Goal: Task Accomplishment & Management: Use online tool/utility

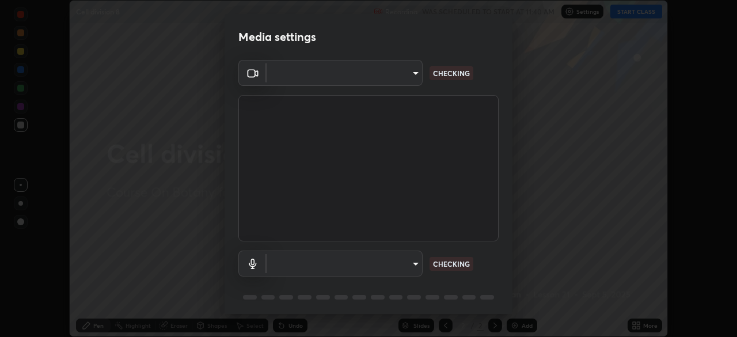
scroll to position [337, 737]
type input "6de8c8c8c69a591e8c739c30eda71f68b62f532a13bcefb910f5f36625bfec2e"
type input "communications"
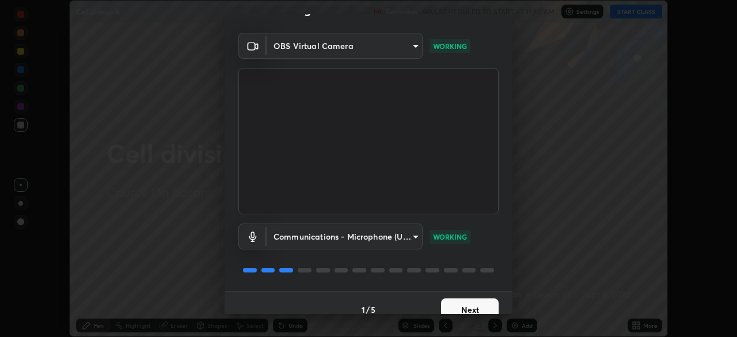
scroll to position [41, 0]
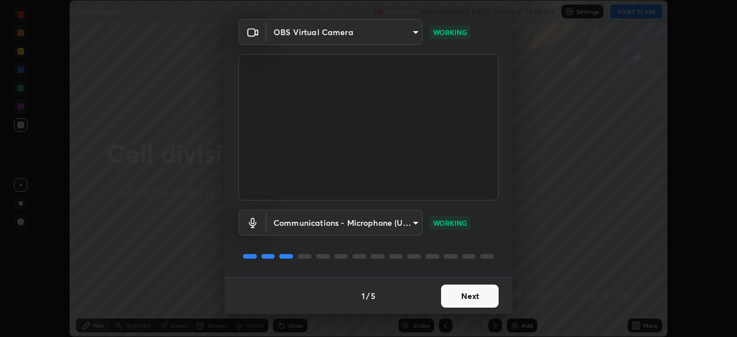
click at [463, 292] on button "Next" at bounding box center [470, 295] width 58 height 23
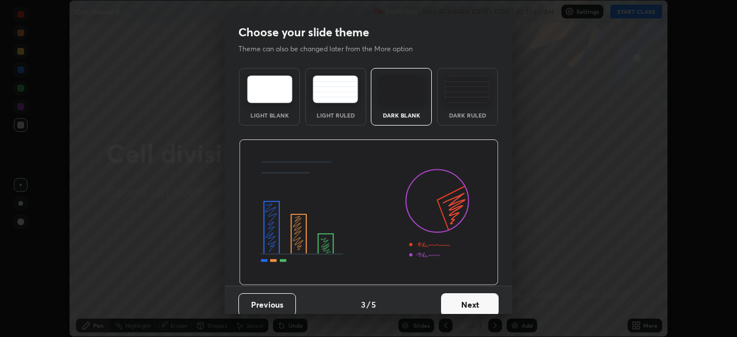
click at [466, 294] on button "Next" at bounding box center [470, 304] width 58 height 23
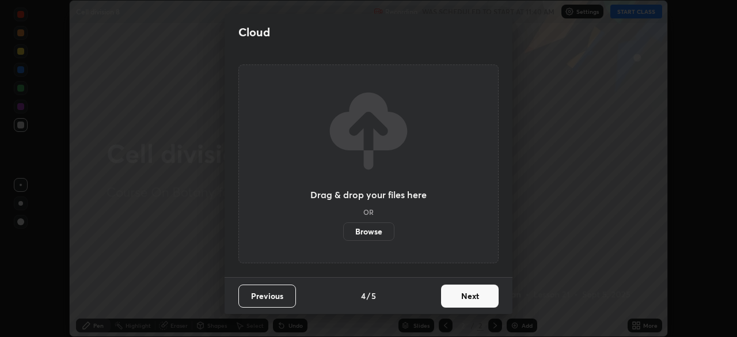
click at [466, 295] on button "Next" at bounding box center [470, 295] width 58 height 23
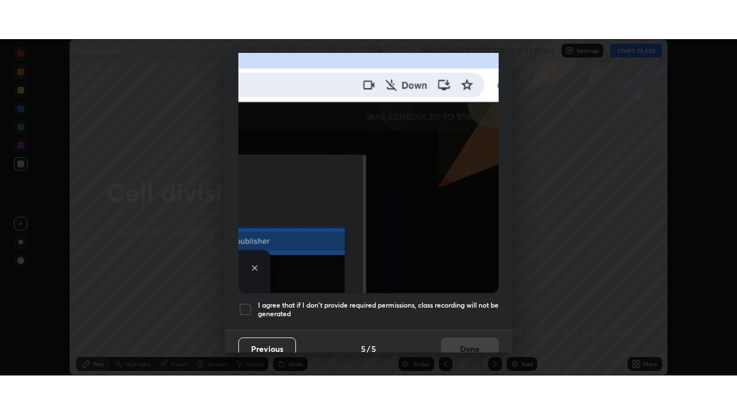
scroll to position [276, 0]
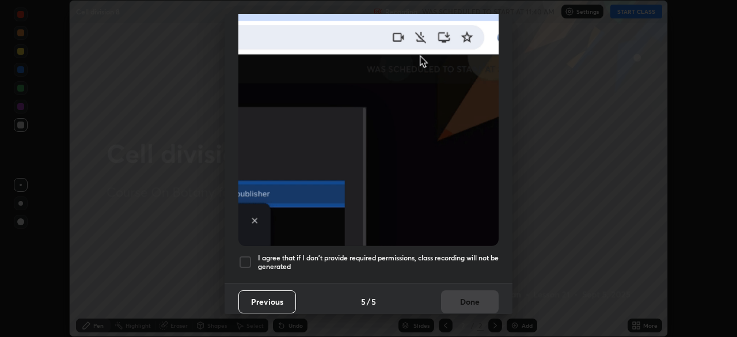
click at [451, 246] on div "Allow "Download multiple files" if prompted: If download blocked popup comes, o…" at bounding box center [368, 40] width 288 height 485
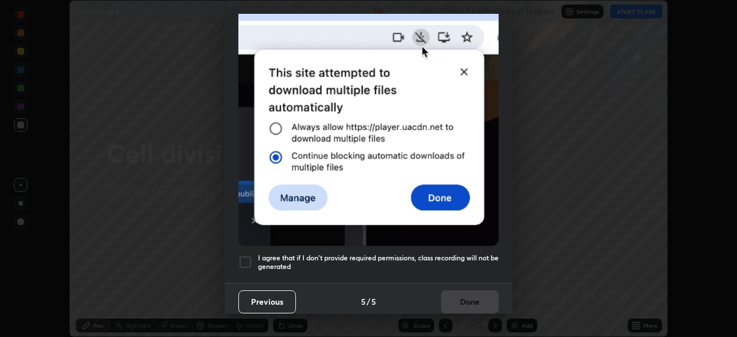
click at [467, 295] on div "Previous 5 / 5 Done" at bounding box center [368, 301] width 288 height 37
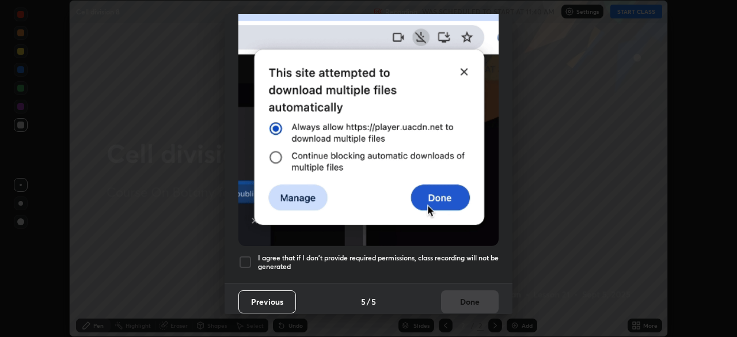
click at [447, 256] on h5 "I agree that if I don't provide required permissions, class recording will not …" at bounding box center [378, 262] width 241 height 18
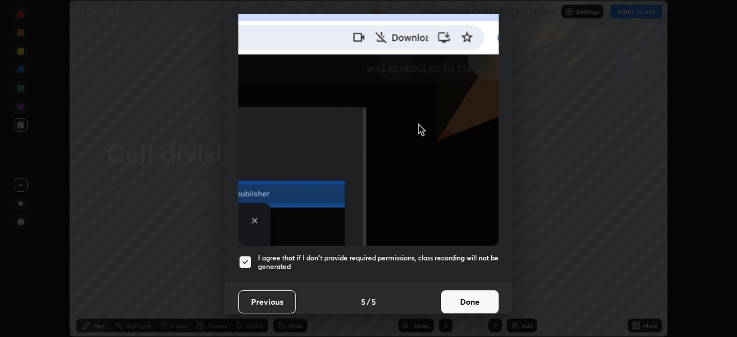
click at [464, 296] on button "Done" at bounding box center [470, 301] width 58 height 23
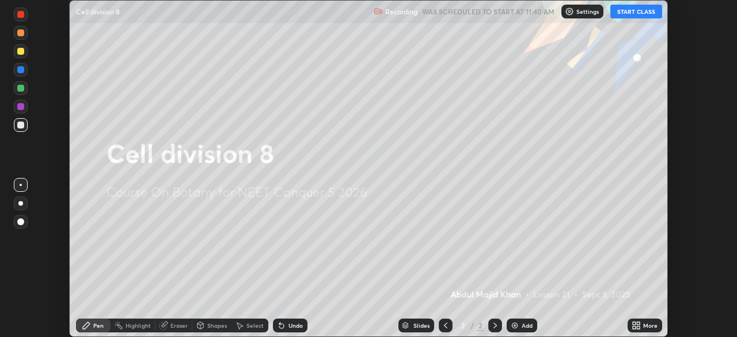
click at [621, 10] on button "START CLASS" at bounding box center [636, 12] width 52 height 14
click at [637, 326] on icon at bounding box center [637, 327] width 3 height 3
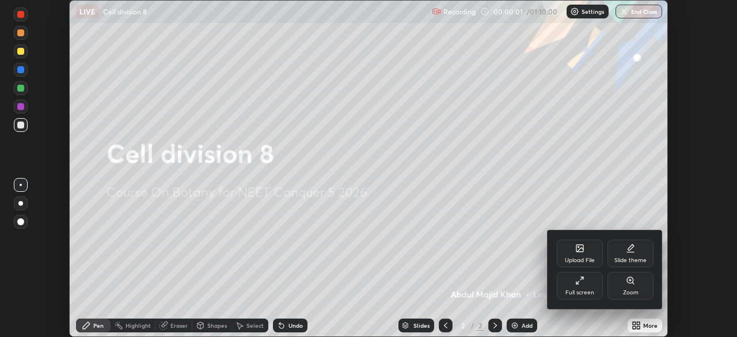
click at [576, 283] on icon at bounding box center [577, 282] width 2 height 2
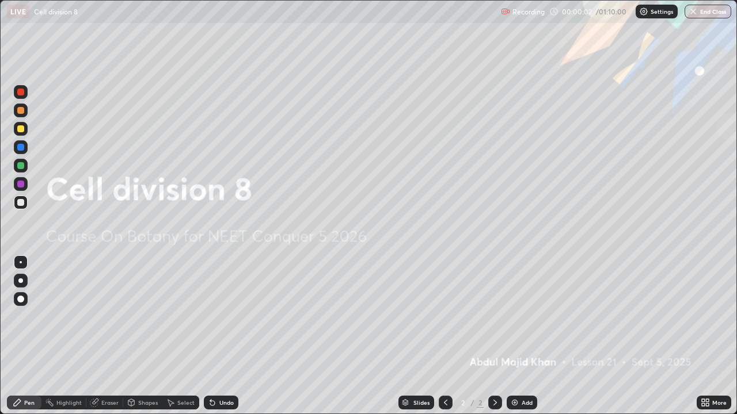
scroll to position [414, 737]
click at [525, 336] on div "Add" at bounding box center [526, 403] width 11 height 6
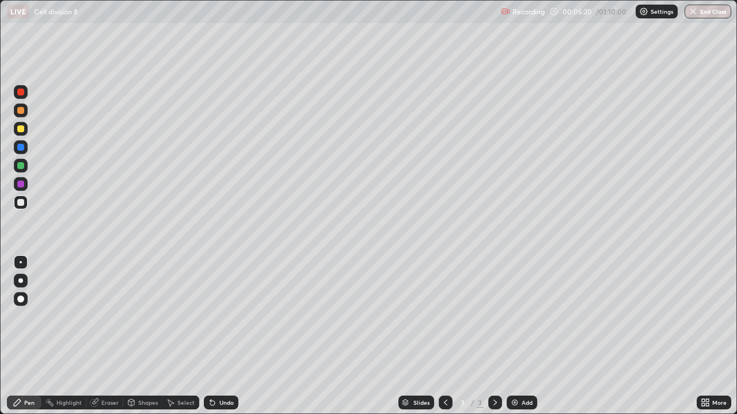
click at [21, 127] on div at bounding box center [20, 128] width 7 height 7
click at [21, 281] on div at bounding box center [20, 281] width 5 height 5
click at [22, 149] on div at bounding box center [20, 147] width 7 height 7
click at [22, 201] on div at bounding box center [20, 202] width 7 height 7
click at [18, 166] on div at bounding box center [20, 165] width 7 height 7
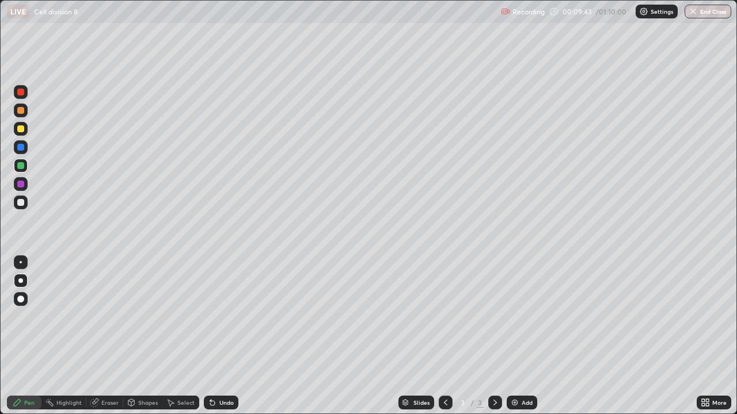
click at [21, 184] on div at bounding box center [20, 184] width 7 height 7
click at [183, 336] on div "Select" at bounding box center [185, 403] width 17 height 6
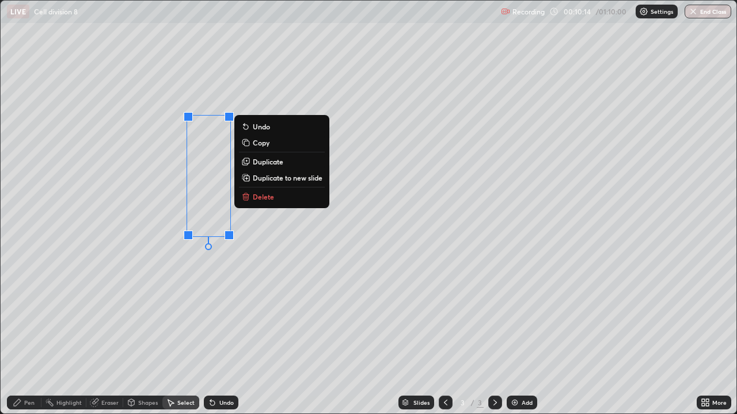
click at [262, 162] on p "Duplicate" at bounding box center [268, 161] width 31 height 9
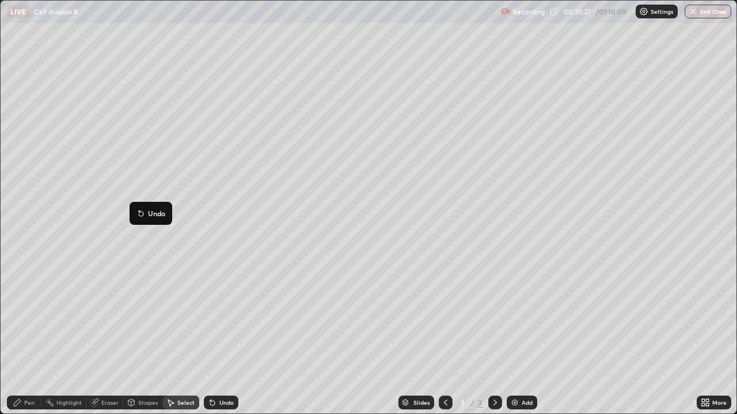
click at [68, 220] on div "0 ° Undo Copy Duplicate Duplicate to new slide Delete" at bounding box center [368, 207] width 735 height 413
click at [119, 215] on div "0 ° Undo Copy Duplicate Duplicate to new slide Delete" at bounding box center [368, 207] width 735 height 413
click at [115, 215] on div "0 ° Undo Copy Duplicate Duplicate to new slide Delete" at bounding box center [368, 207] width 735 height 413
click at [31, 336] on div "Pen" at bounding box center [29, 403] width 10 height 6
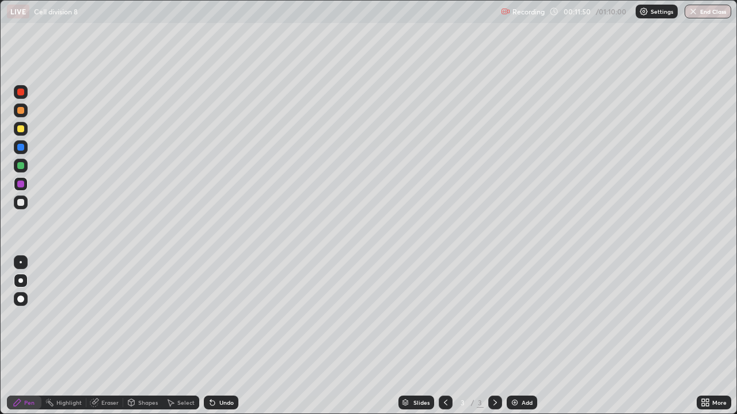
click at [15, 172] on div at bounding box center [21, 166] width 14 height 18
click at [18, 166] on div at bounding box center [20, 165] width 7 height 7
click at [19, 198] on div at bounding box center [21, 203] width 14 height 14
click at [20, 162] on div at bounding box center [20, 165] width 7 height 7
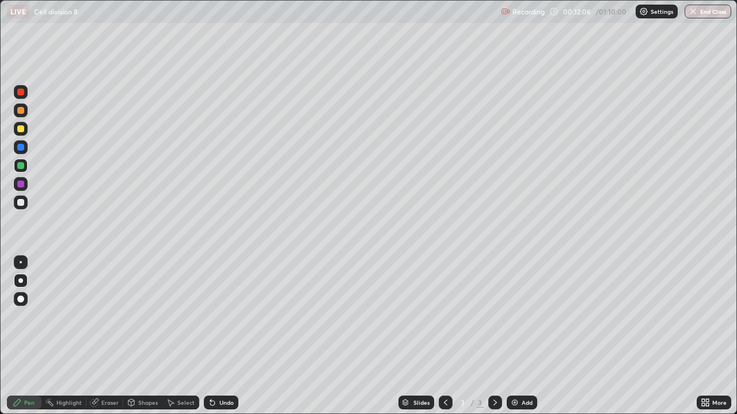
click at [21, 92] on div at bounding box center [20, 92] width 7 height 7
click at [20, 94] on div at bounding box center [20, 92] width 7 height 7
click at [20, 201] on div at bounding box center [20, 202] width 7 height 7
click at [19, 181] on div at bounding box center [20, 184] width 7 height 7
click at [21, 166] on div at bounding box center [20, 165] width 7 height 7
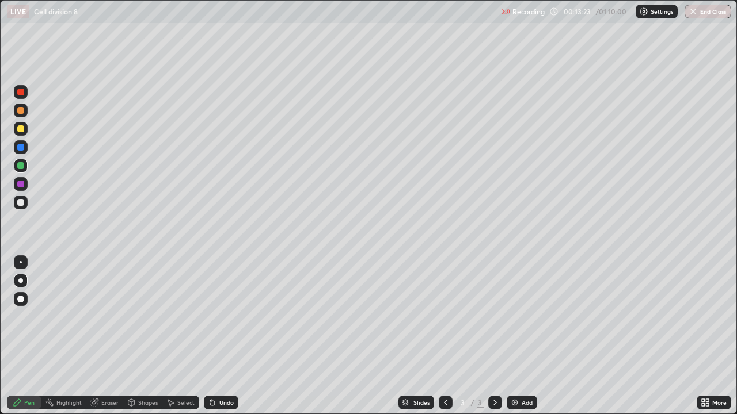
click at [23, 92] on div at bounding box center [20, 92] width 7 height 7
click at [24, 200] on div at bounding box center [20, 202] width 7 height 7
click at [20, 166] on div at bounding box center [20, 165] width 7 height 7
click at [21, 184] on div at bounding box center [20, 184] width 7 height 7
click at [25, 165] on div at bounding box center [21, 166] width 14 height 14
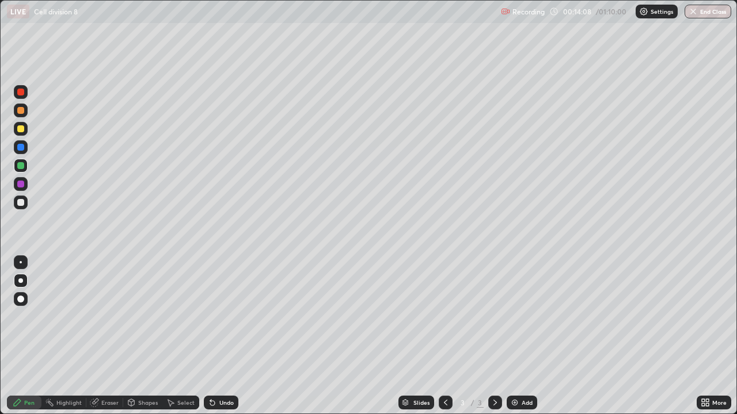
click at [21, 184] on div at bounding box center [20, 184] width 7 height 7
click at [26, 182] on div at bounding box center [21, 184] width 14 height 14
click at [24, 131] on div at bounding box center [20, 128] width 7 height 7
click at [227, 336] on div "Undo" at bounding box center [221, 403] width 35 height 14
click at [226, 336] on div "Undo" at bounding box center [226, 403] width 14 height 6
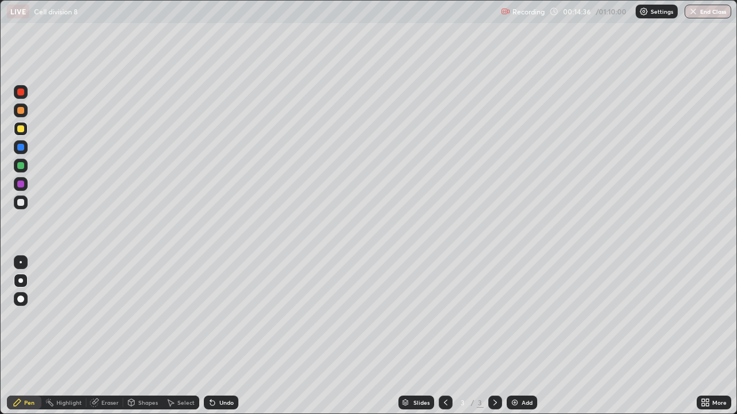
click at [229, 336] on div "Undo" at bounding box center [226, 403] width 14 height 6
click at [228, 336] on div "Undo" at bounding box center [226, 403] width 14 height 6
click at [24, 199] on div at bounding box center [21, 203] width 14 height 14
click at [27, 185] on div at bounding box center [21, 184] width 14 height 14
click at [22, 163] on div at bounding box center [20, 165] width 7 height 7
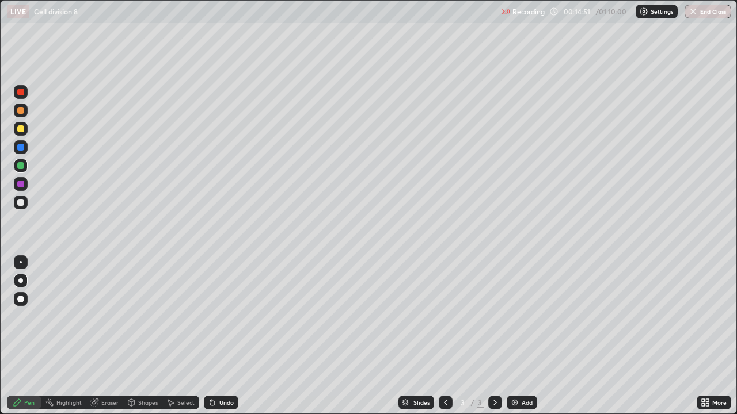
click at [20, 128] on div at bounding box center [20, 128] width 7 height 7
click at [23, 184] on div at bounding box center [20, 184] width 7 height 7
click at [21, 166] on div at bounding box center [20, 165] width 7 height 7
click at [23, 183] on div at bounding box center [20, 184] width 7 height 7
click at [21, 129] on div at bounding box center [20, 128] width 7 height 7
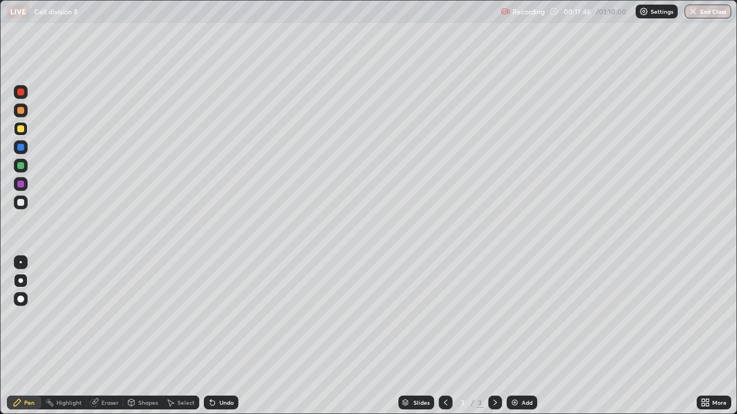
click at [22, 92] on div at bounding box center [20, 92] width 7 height 7
click at [224, 336] on div "Undo" at bounding box center [226, 403] width 14 height 6
click at [223, 336] on div "Undo" at bounding box center [226, 403] width 14 height 6
click at [224, 336] on div "Undo" at bounding box center [226, 403] width 14 height 6
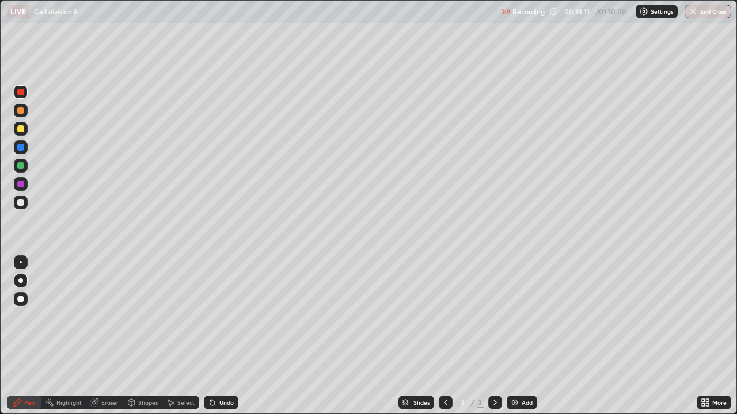
click at [227, 336] on div "Undo" at bounding box center [221, 403] width 35 height 14
click at [228, 336] on div "Undo" at bounding box center [221, 403] width 35 height 14
click at [229, 336] on div "Undo" at bounding box center [221, 403] width 35 height 14
click at [230, 336] on div "Undo" at bounding box center [221, 403] width 35 height 14
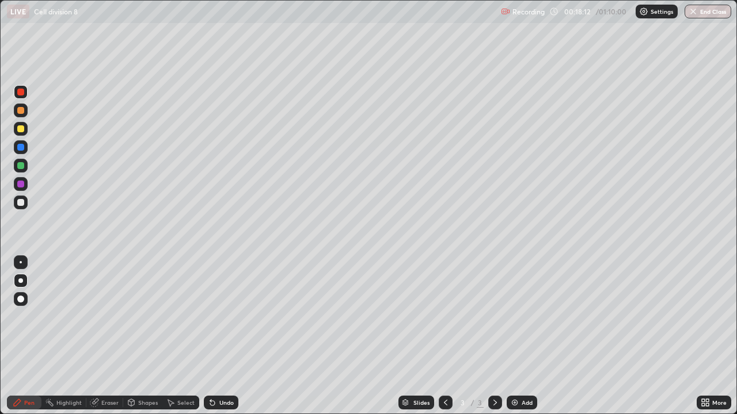
click at [230, 336] on div "Undo" at bounding box center [221, 403] width 35 height 14
click at [533, 336] on div "Add" at bounding box center [521, 403] width 31 height 14
click at [21, 166] on div at bounding box center [20, 165] width 7 height 7
click at [448, 336] on div at bounding box center [446, 402] width 14 height 23
click at [229, 336] on div "Undo" at bounding box center [226, 403] width 14 height 6
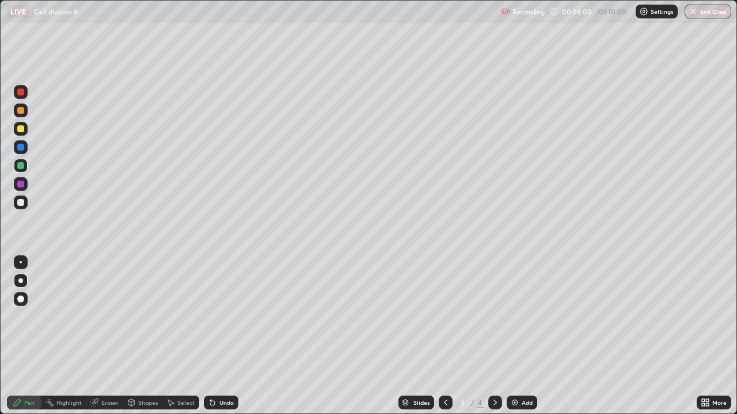
click at [494, 336] on icon at bounding box center [494, 402] width 9 height 9
click at [498, 336] on icon at bounding box center [494, 402] width 9 height 9
click at [525, 336] on div "Add" at bounding box center [526, 403] width 11 height 6
click at [24, 203] on div at bounding box center [20, 202] width 7 height 7
click at [22, 143] on div at bounding box center [21, 147] width 14 height 14
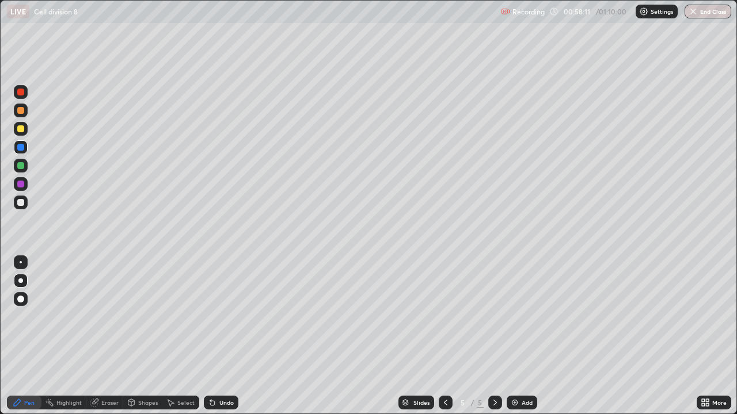
click at [19, 166] on div at bounding box center [20, 165] width 7 height 7
click at [216, 336] on div "Undo" at bounding box center [221, 403] width 35 height 14
click at [22, 182] on div at bounding box center [20, 184] width 7 height 7
click at [107, 336] on div "Eraser" at bounding box center [104, 403] width 37 height 14
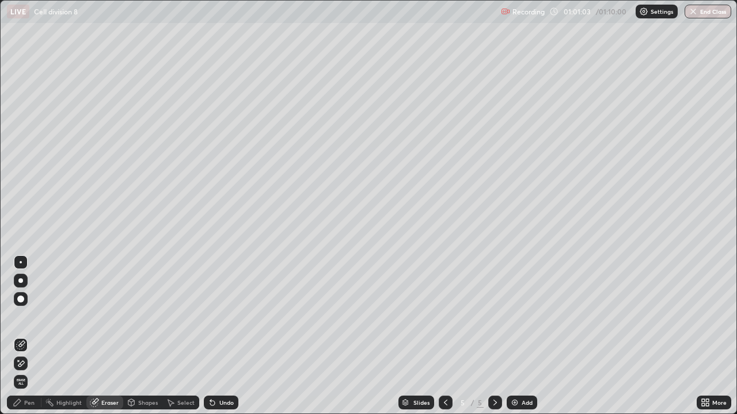
click at [110, 336] on div "Eraser" at bounding box center [109, 403] width 17 height 6
click at [28, 336] on div "Pen" at bounding box center [29, 403] width 10 height 6
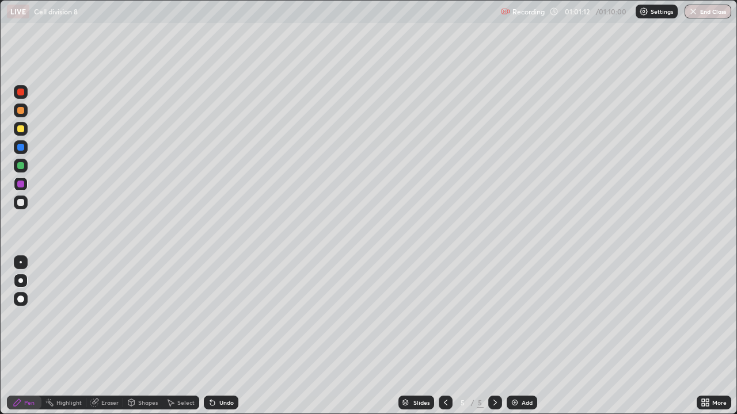
click at [21, 203] on div at bounding box center [20, 202] width 7 height 7
click at [208, 336] on div "Undo" at bounding box center [221, 403] width 35 height 14
click at [20, 131] on div at bounding box center [20, 128] width 7 height 7
click at [24, 94] on div at bounding box center [21, 92] width 14 height 14
click at [20, 128] on div at bounding box center [20, 128] width 7 height 7
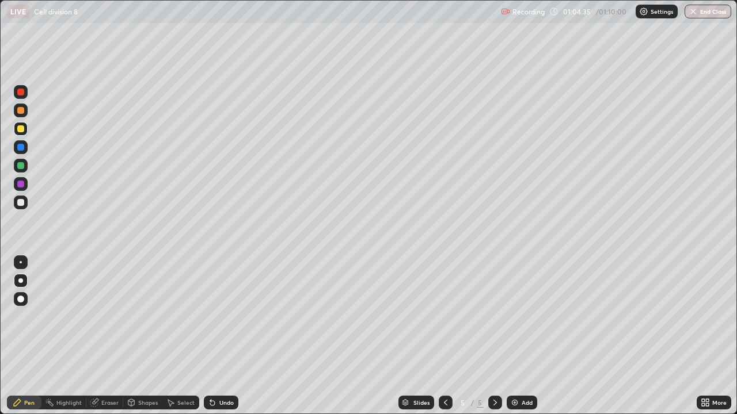
click at [21, 92] on div at bounding box center [20, 92] width 7 height 7
click at [222, 336] on div "Undo" at bounding box center [226, 403] width 14 height 6
click at [223, 336] on div "Undo" at bounding box center [226, 403] width 14 height 6
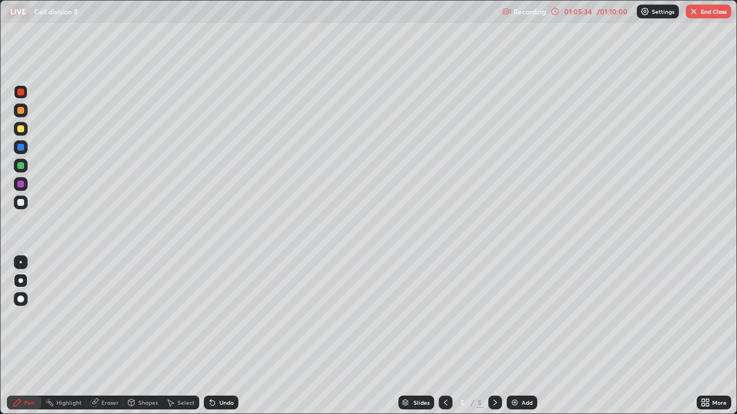
click at [223, 336] on div "Undo" at bounding box center [226, 403] width 14 height 6
click at [221, 336] on div "Undo" at bounding box center [226, 403] width 14 height 6
click at [221, 336] on div "Undo" at bounding box center [221, 403] width 35 height 14
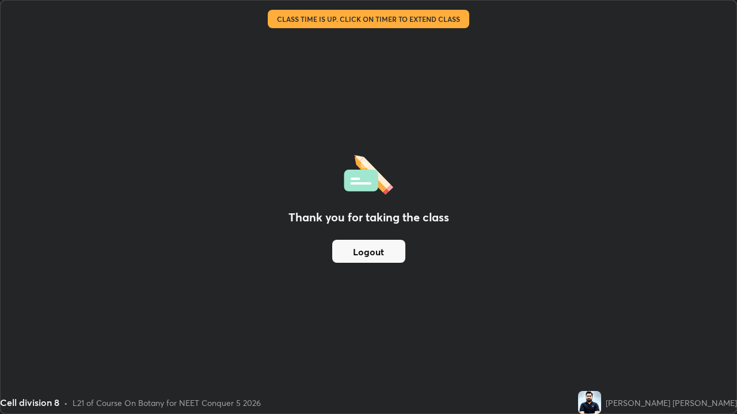
click at [371, 252] on button "Logout" at bounding box center [368, 251] width 73 height 23
